Goal: Task Accomplishment & Management: Manage account settings

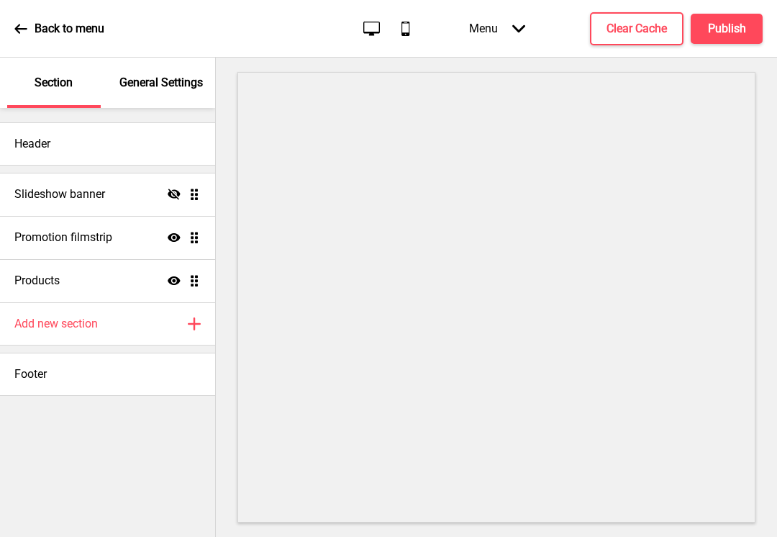
click at [155, 96] on div "General Settings" at bounding box center [162, 83] width 94 height 50
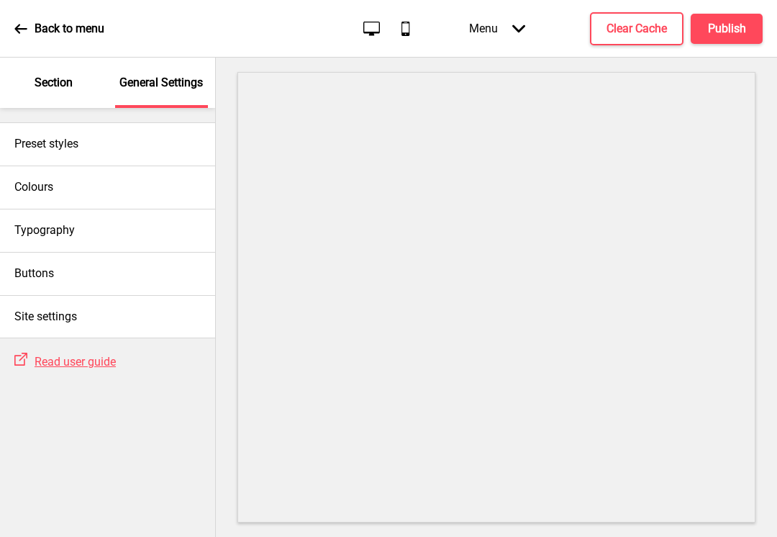
click at [155, 130] on div "Preset styles" at bounding box center [107, 143] width 215 height 43
select select "modern"
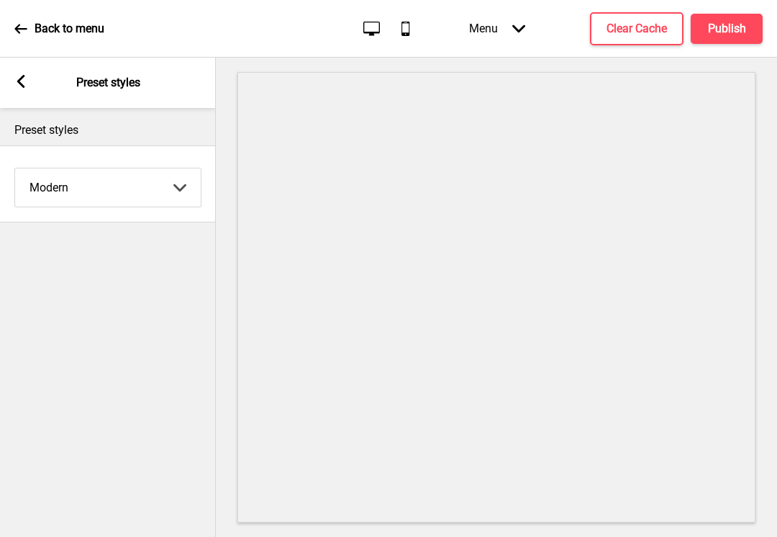
click at [186, 190] on select "Coffee Contrast Dark Earth Marine Minimalist Modern Oddle Pastel Yellow Fruits …" at bounding box center [108, 187] width 186 height 38
click at [26, 87] on rect at bounding box center [20, 81] width 13 height 13
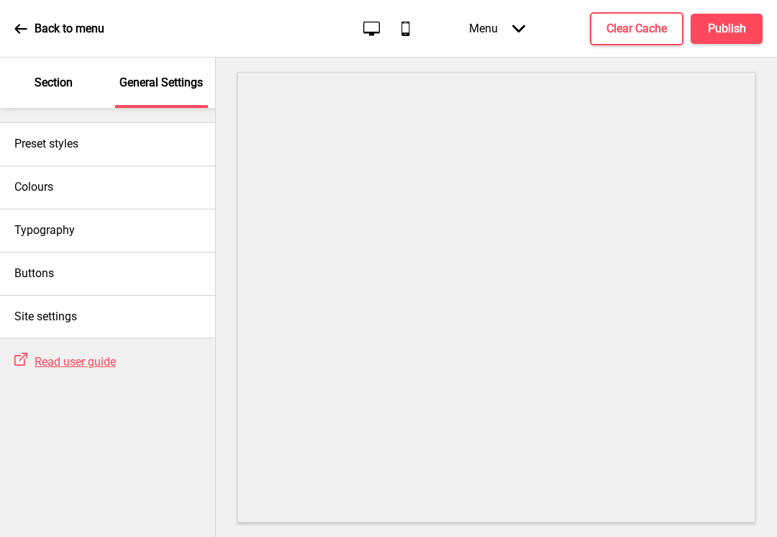
click at [160, 268] on div "Buttons" at bounding box center [107, 273] width 215 height 43
select select "square"
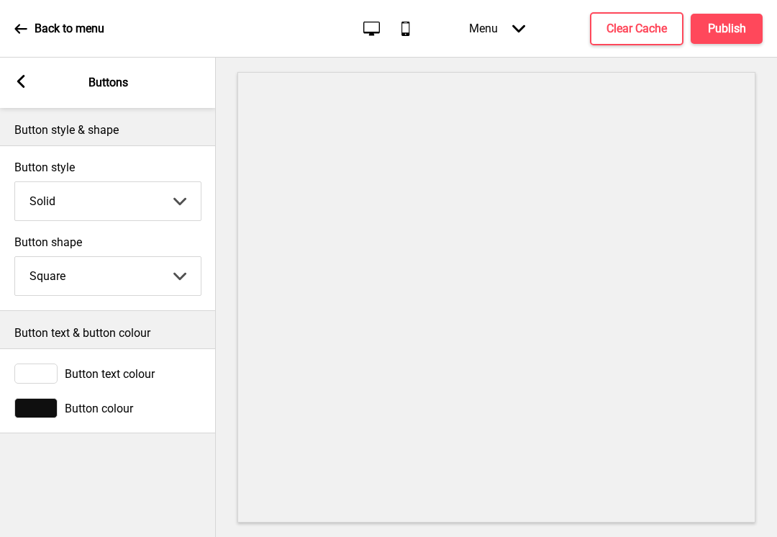
click at [22, 81] on rect at bounding box center [20, 81] width 13 height 13
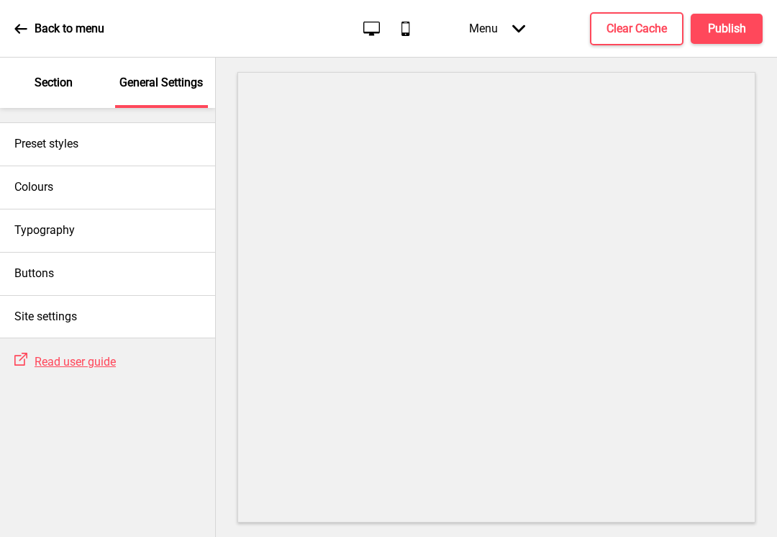
click at [152, 315] on div "Site settings" at bounding box center [107, 316] width 215 height 43
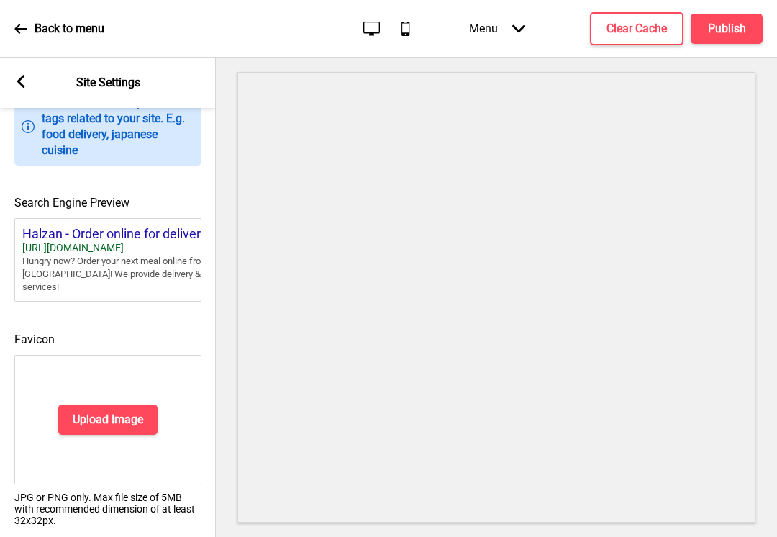
scroll to position [586, 0]
click at [25, 78] on rect at bounding box center [20, 81] width 13 height 13
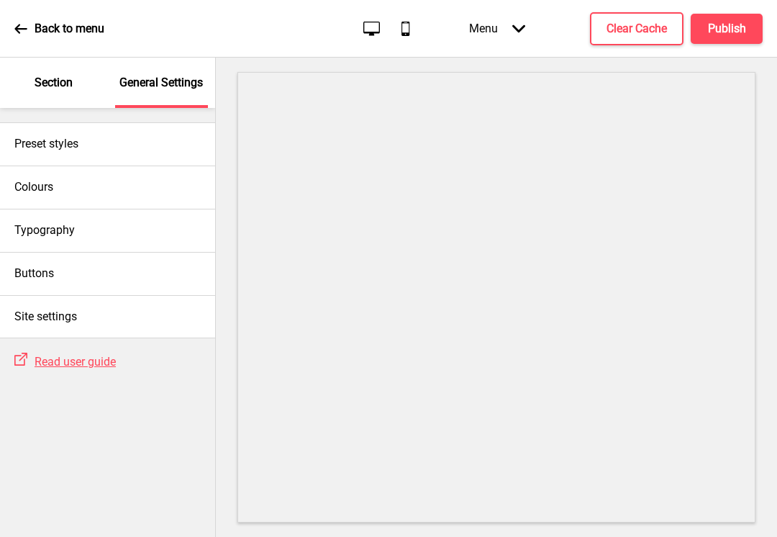
click at [23, 40] on div "Back to menu" at bounding box center [59, 28] width 90 height 39
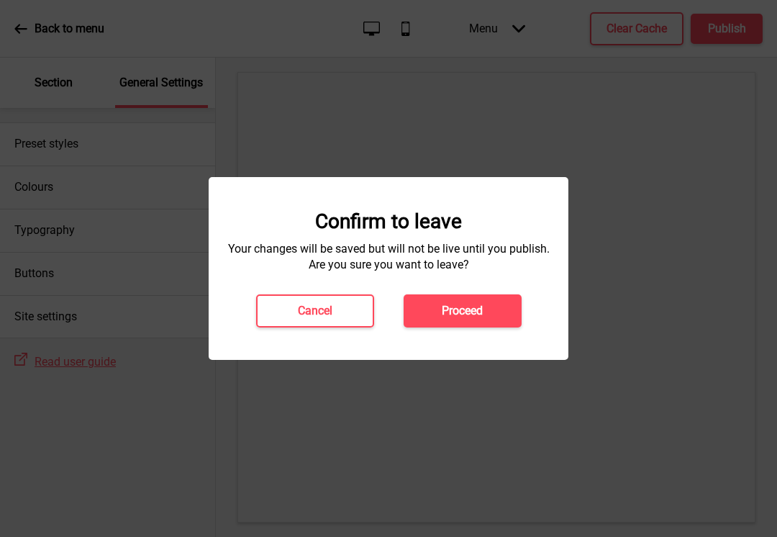
click at [303, 309] on h4 "Cancel" at bounding box center [315, 311] width 35 height 16
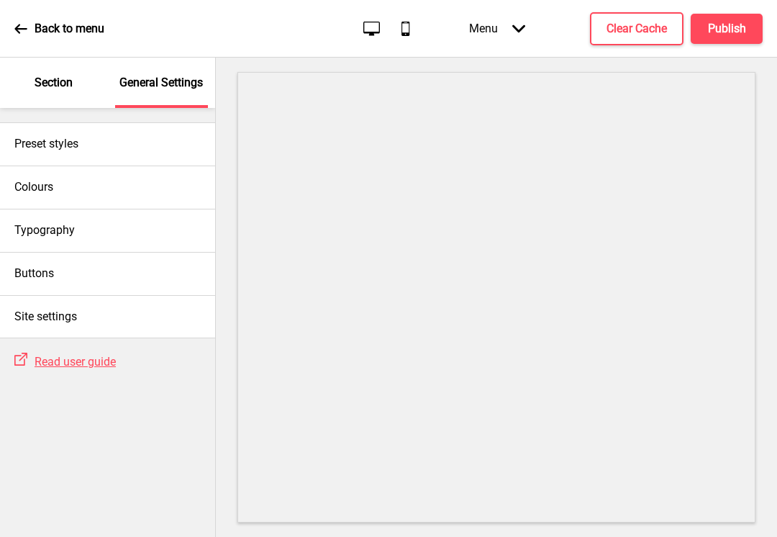
click at [32, 35] on div "Back to menu" at bounding box center [59, 28] width 90 height 39
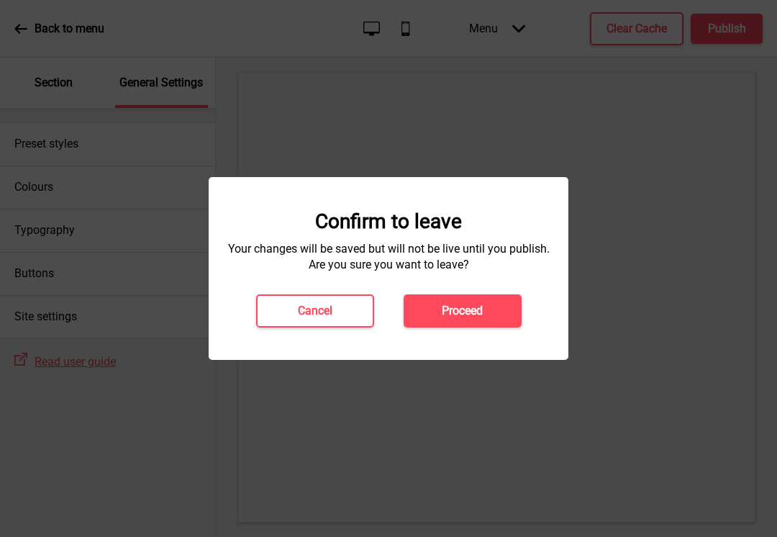
click at [466, 310] on h4 "Proceed" at bounding box center [462, 311] width 41 height 16
